Goal: Answer question/provide support: Share knowledge or assist other users

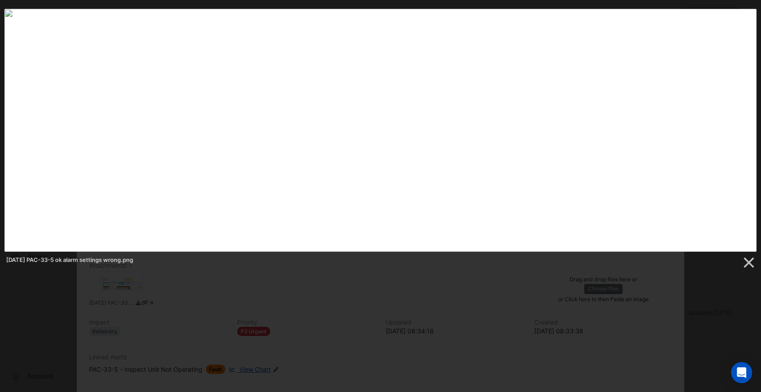
click at [466, 70] on img at bounding box center [380, 130] width 752 height 243
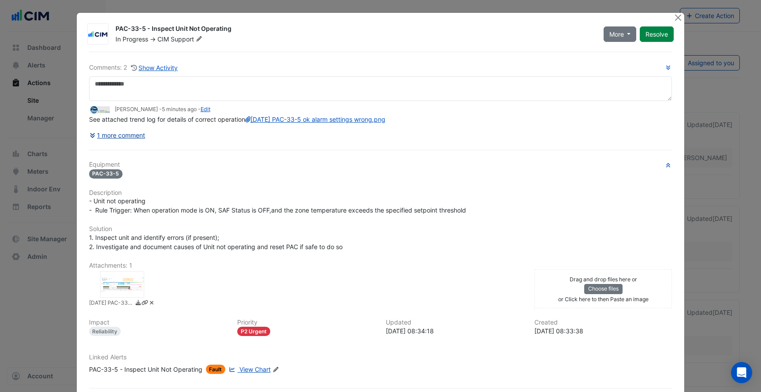
click at [139, 142] on button "1 more comment" at bounding box center [117, 134] width 57 height 15
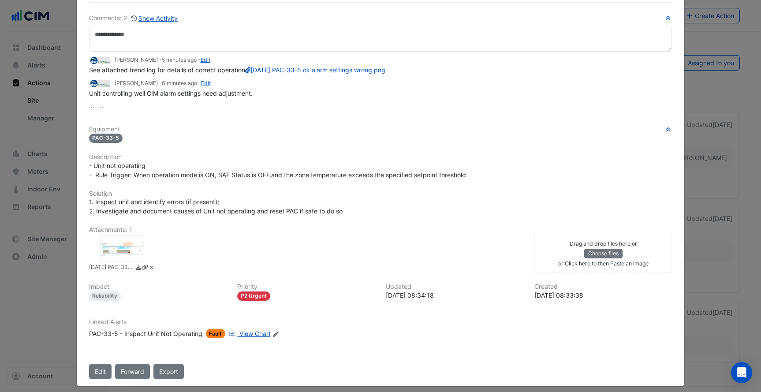
scroll to position [60, 0]
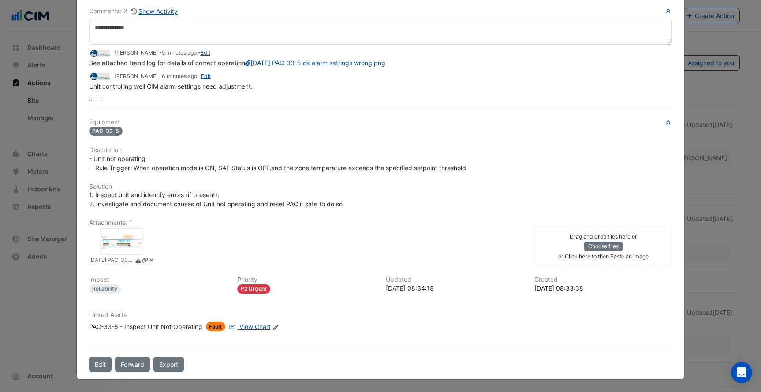
click at [168, 331] on div "PAC-33-5 - Inspect Unit Not Operating" at bounding box center [145, 326] width 113 height 9
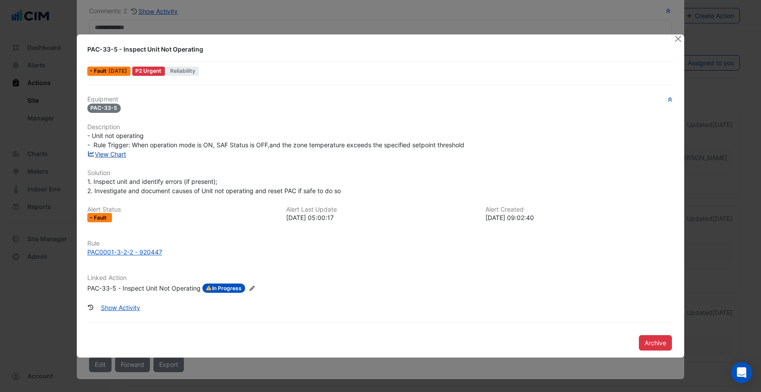
click at [127, 156] on link "View Chart" at bounding box center [106, 153] width 39 height 7
click at [676, 41] on button "Close" at bounding box center [678, 38] width 9 height 9
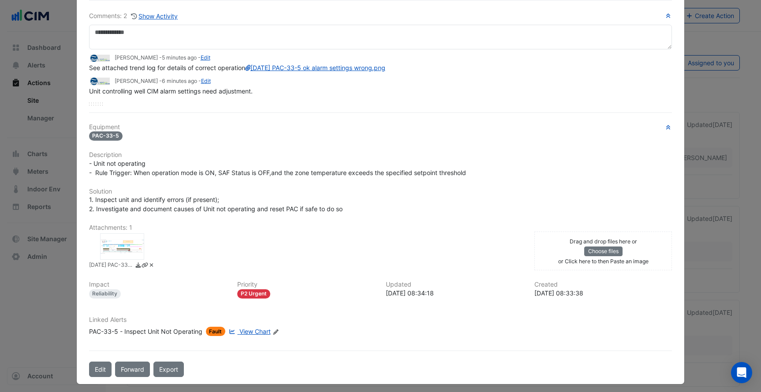
scroll to position [51, 0]
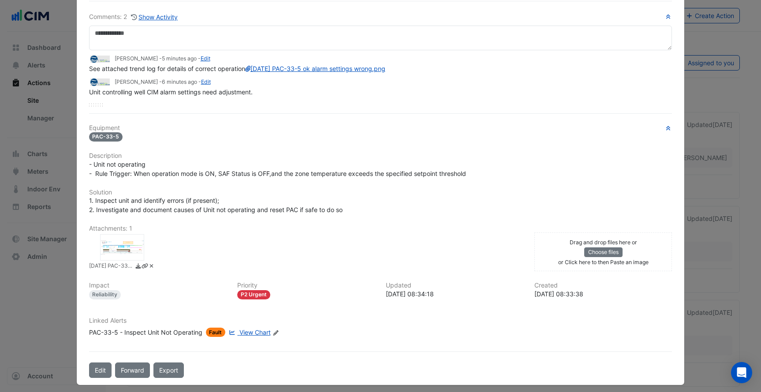
click at [118, 261] on div at bounding box center [122, 247] width 44 height 26
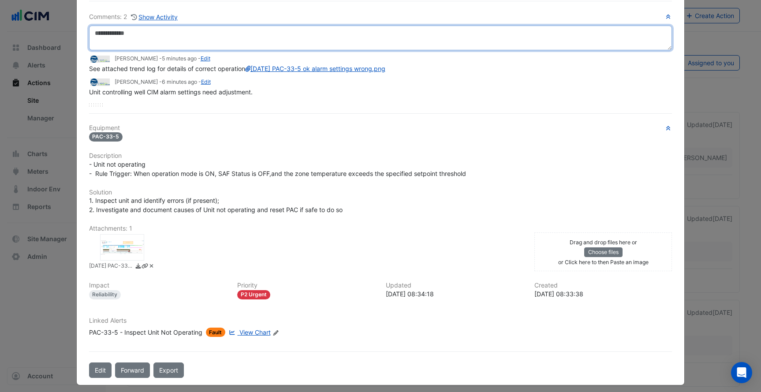
click at [179, 34] on textarea at bounding box center [381, 38] width 584 height 25
